Goal: Find specific fact: Find specific fact

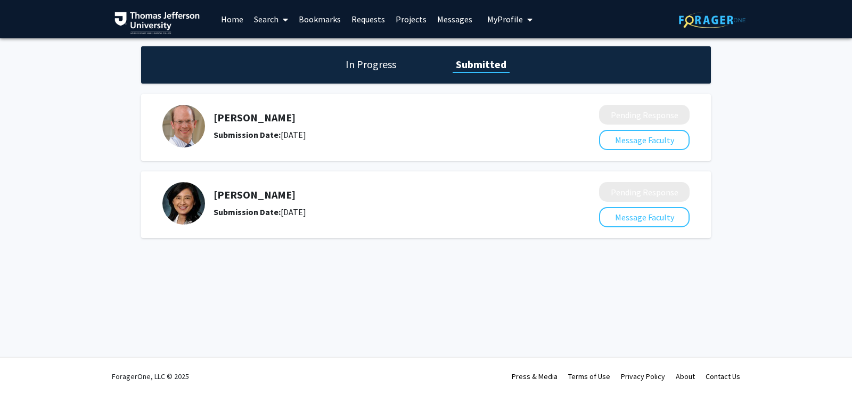
click at [189, 122] on img at bounding box center [183, 126] width 43 height 43
click at [266, 16] on link "Search" at bounding box center [271, 19] width 45 height 37
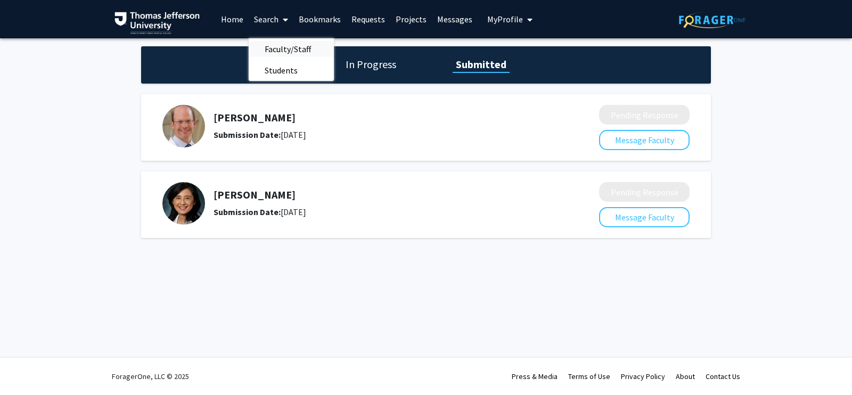
click at [282, 52] on span "Faculty/Staff" at bounding box center [288, 48] width 78 height 21
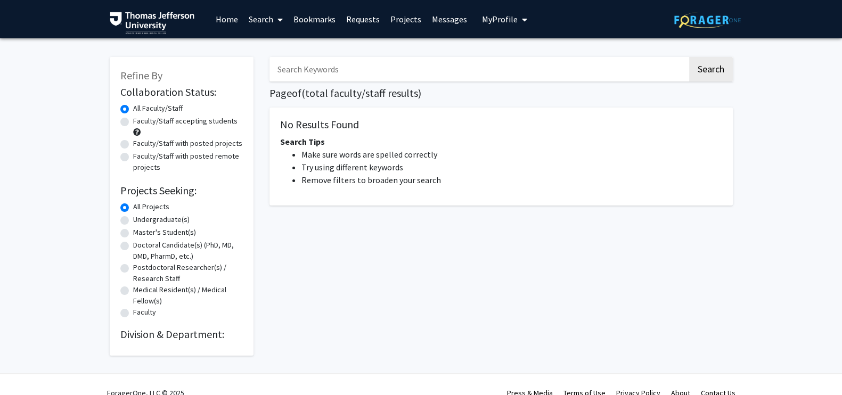
click at [329, 70] on input "Search Keywords" at bounding box center [479, 69] width 418 height 25
type input "[PERSON_NAME]"
click at [689, 57] on button "Search" at bounding box center [711, 69] width 44 height 25
click at [339, 77] on input "[PERSON_NAME]" at bounding box center [479, 69] width 418 height 25
click at [689, 57] on button "Search" at bounding box center [711, 69] width 44 height 25
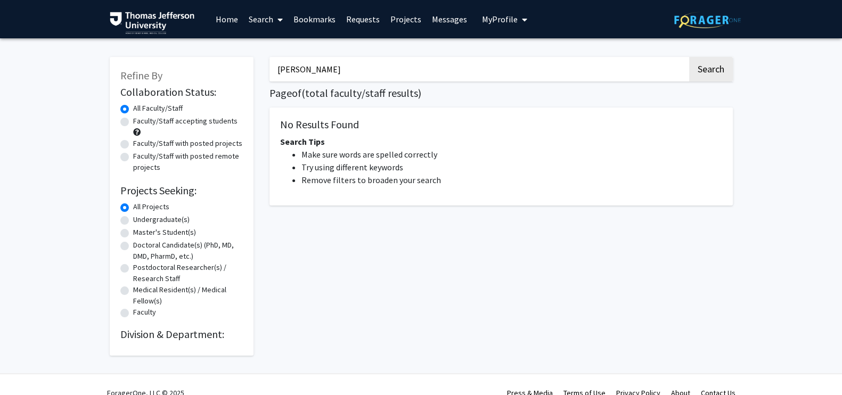
click at [339, 77] on input "[PERSON_NAME]" at bounding box center [479, 69] width 418 height 25
click at [689, 57] on button "Search" at bounding box center [711, 69] width 44 height 25
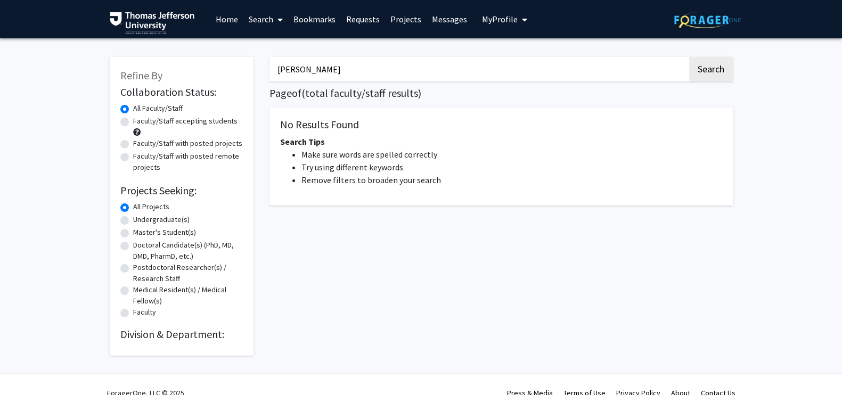
drag, startPoint x: 329, startPoint y: 73, endPoint x: 278, endPoint y: 75, distance: 51.2
click at [278, 75] on input "[PERSON_NAME]" at bounding box center [479, 69] width 418 height 25
click at [689, 57] on button "Search" at bounding box center [711, 69] width 44 height 25
click at [700, 68] on button "Search" at bounding box center [711, 69] width 44 height 25
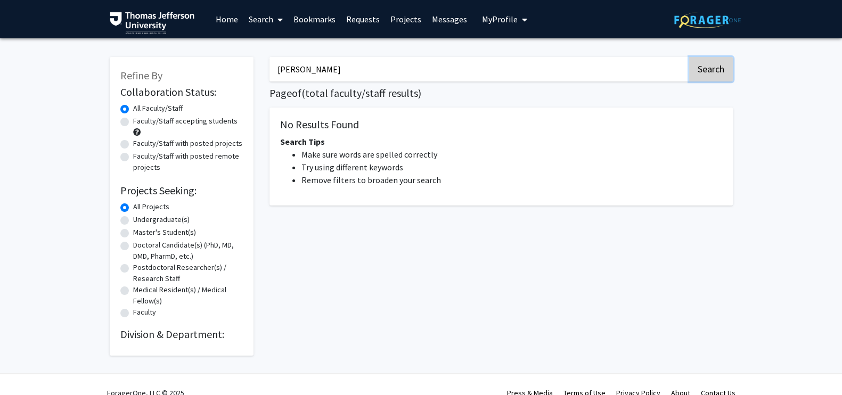
click at [700, 68] on button "Search" at bounding box center [711, 69] width 44 height 25
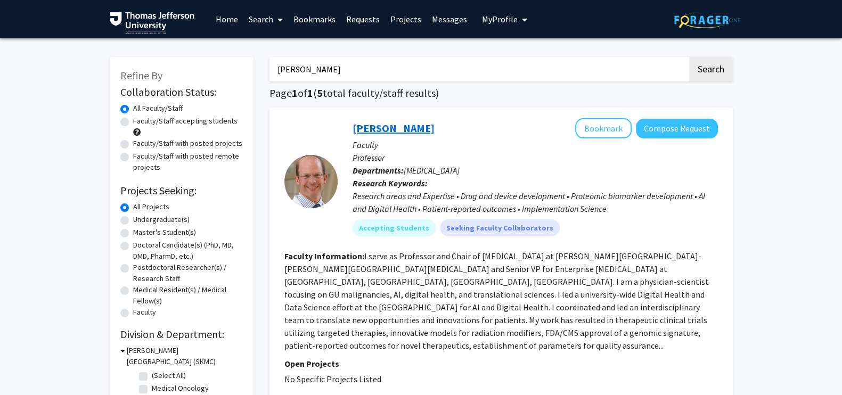
click at [398, 130] on link "[PERSON_NAME]" at bounding box center [394, 127] width 82 height 13
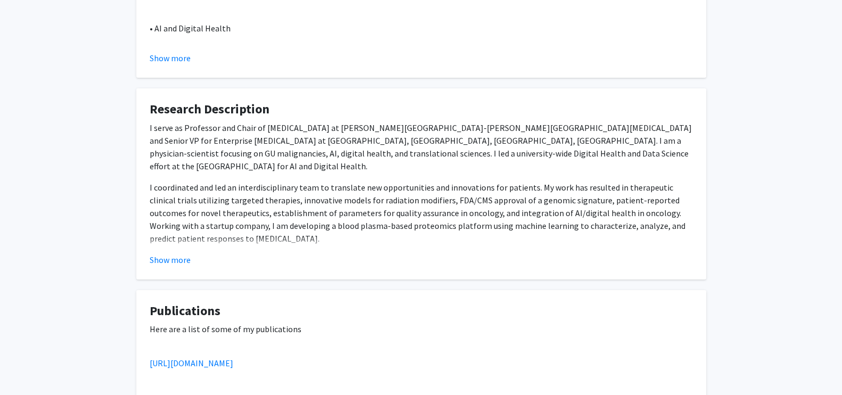
scroll to position [327, 0]
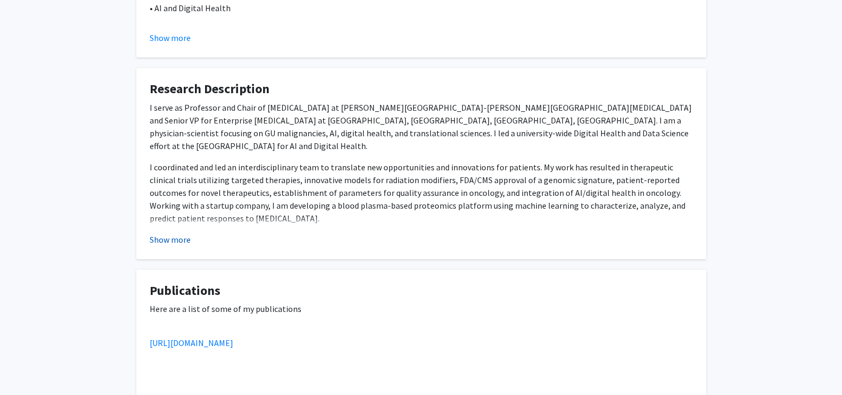
click at [172, 241] on button "Show more" at bounding box center [170, 239] width 41 height 13
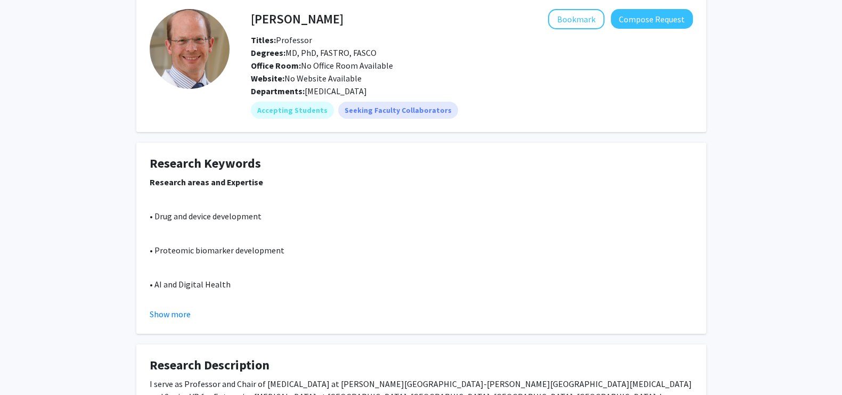
scroll to position [0, 0]
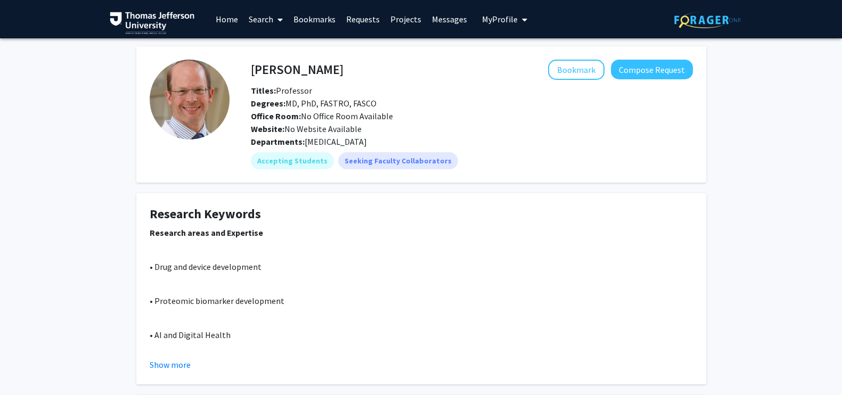
drag, startPoint x: 304, startPoint y: 101, endPoint x: 312, endPoint y: 94, distance: 10.2
click at [305, 101] on span "Degrees: MD, PhD, FASTRO, FASCO" at bounding box center [314, 103] width 126 height 11
drag, startPoint x: 341, startPoint y: 63, endPoint x: 250, endPoint y: 68, distance: 90.7
click at [250, 68] on div "[PERSON_NAME] Bookmark Compose Request" at bounding box center [472, 70] width 458 height 20
copy h4 "[PERSON_NAME]"
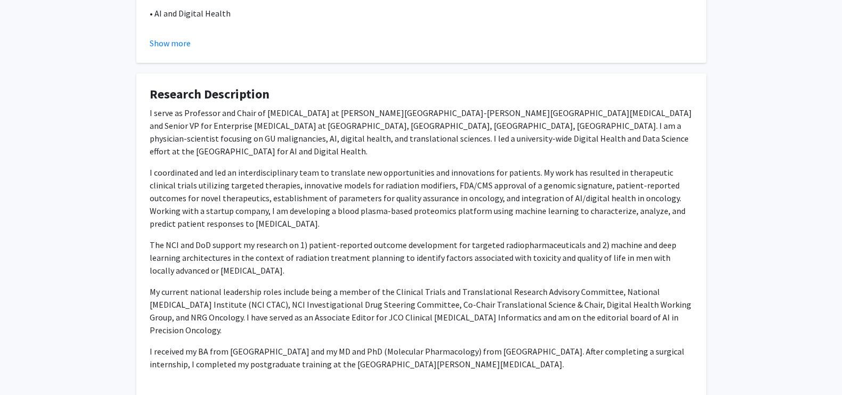
scroll to position [322, 0]
